Goal: Task Accomplishment & Management: Manage account settings

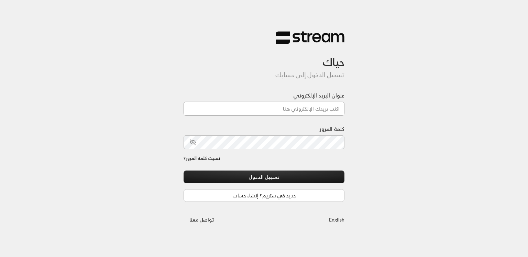
type input "[EMAIL_ADDRESS][DOMAIN_NAME]"
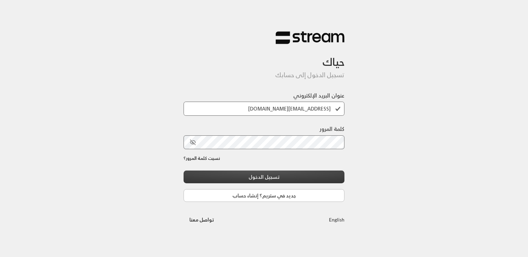
click at [248, 178] on button "تسجيل الدخول" at bounding box center [264, 176] width 161 height 13
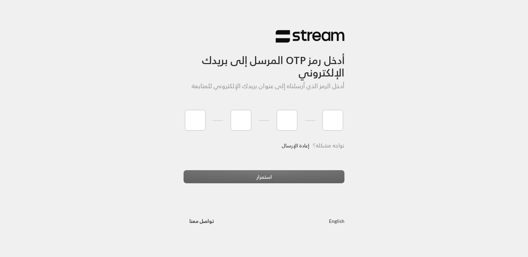
click at [294, 144] on link "إعادة الإرسال" at bounding box center [296, 145] width 28 height 14
click at [303, 146] on link "إعادة الإرسال" at bounding box center [296, 145] width 28 height 14
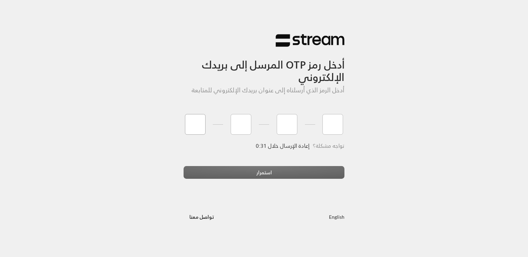
type input "4"
type input "3"
type input "4"
type input "0"
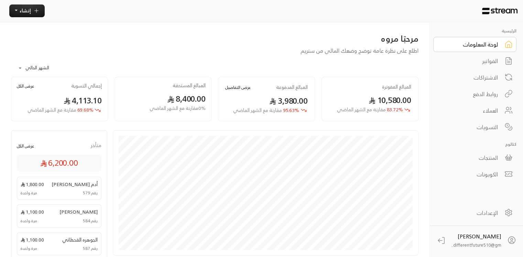
click at [475, 77] on div "الاشتراكات" at bounding box center [470, 77] width 55 height 8
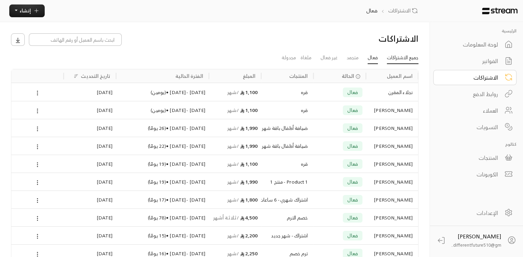
click at [406, 56] on link "جميع الاشتراكات" at bounding box center [403, 58] width 32 height 12
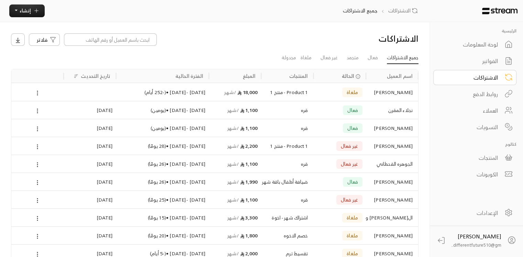
click at [403, 60] on link "جميع الاشتراكات" at bounding box center [403, 58] width 32 height 12
click at [369, 59] on link "فعال" at bounding box center [373, 58] width 10 height 12
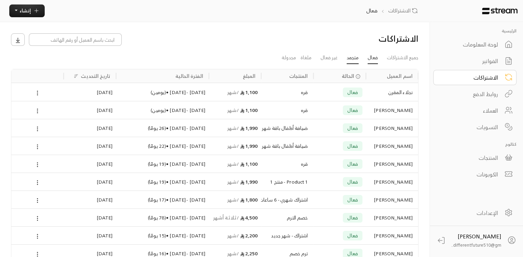
click at [357, 58] on link "متجمد" at bounding box center [353, 58] width 12 height 12
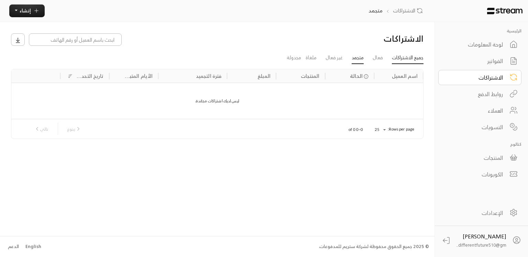
click at [403, 55] on link "جميع الاشتراكات" at bounding box center [408, 58] width 32 height 12
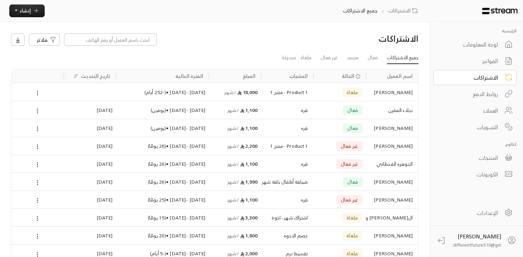
click at [464, 66] on link "الفواتير" at bounding box center [474, 60] width 83 height 15
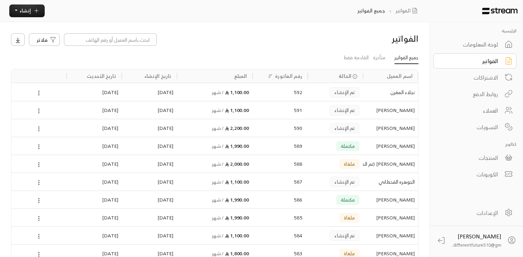
scroll to position [224, 0]
